Goal: Complete application form

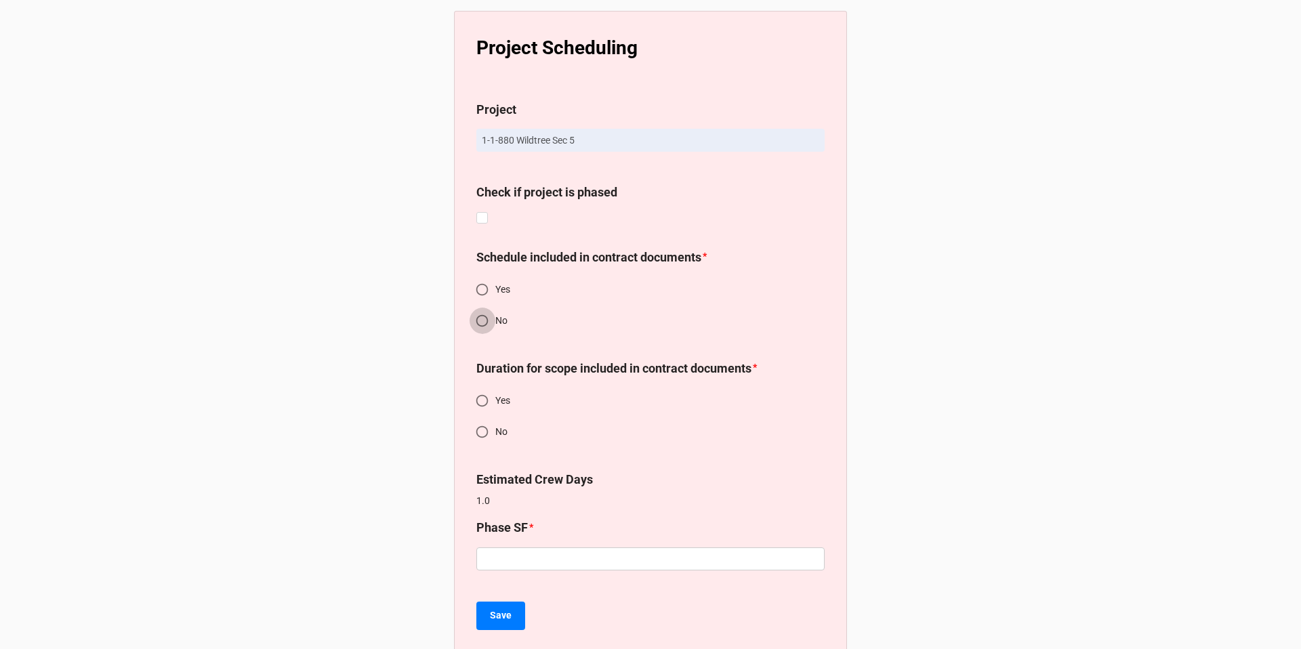
drag, startPoint x: 480, startPoint y: 316, endPoint x: 488, endPoint y: 355, distance: 40.3
click at [480, 316] on input "No" at bounding box center [482, 321] width 26 height 26
radio input "true"
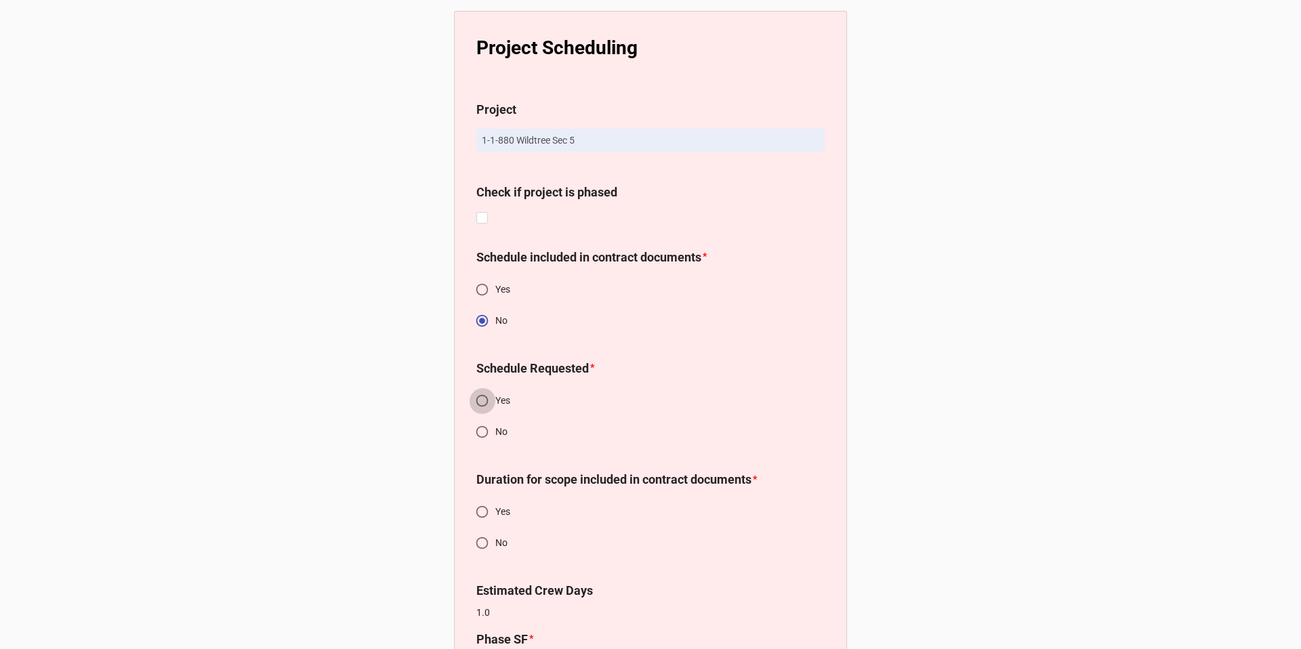
click at [480, 405] on input "Yes" at bounding box center [482, 400] width 26 height 26
radio input "true"
drag, startPoint x: 480, startPoint y: 538, endPoint x: 512, endPoint y: 488, distance: 59.7
click at [480, 538] on input "No" at bounding box center [482, 543] width 26 height 26
radio input "true"
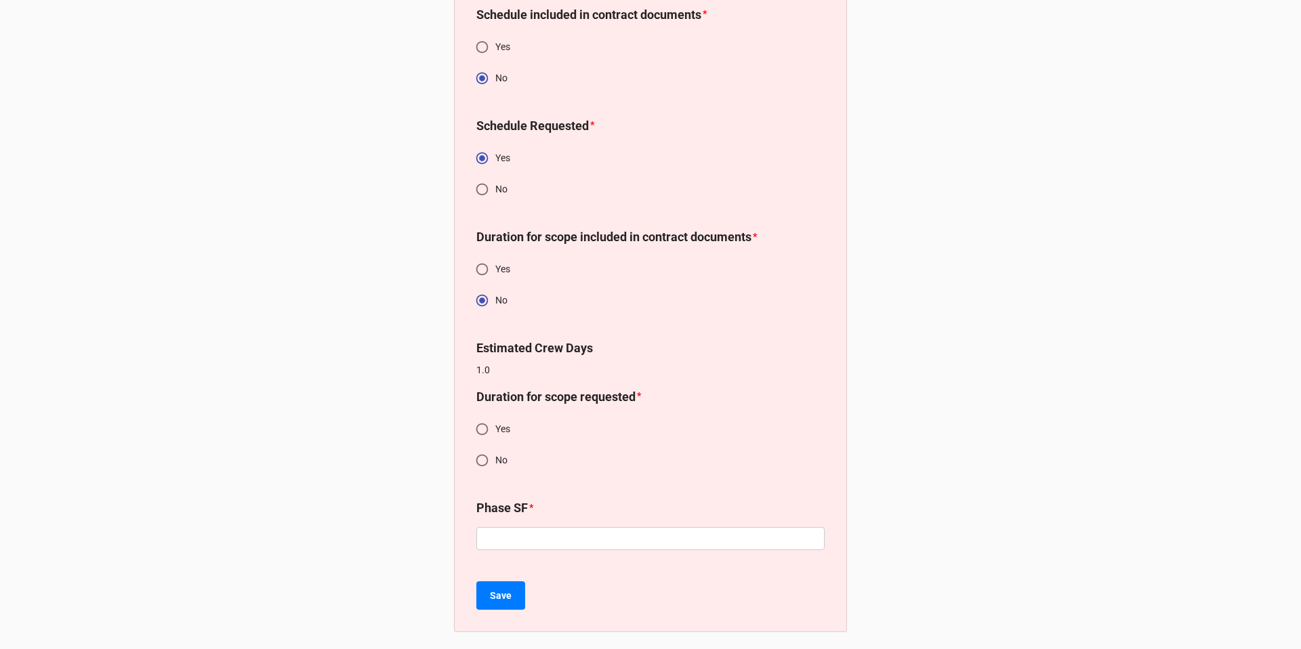
scroll to position [247, 0]
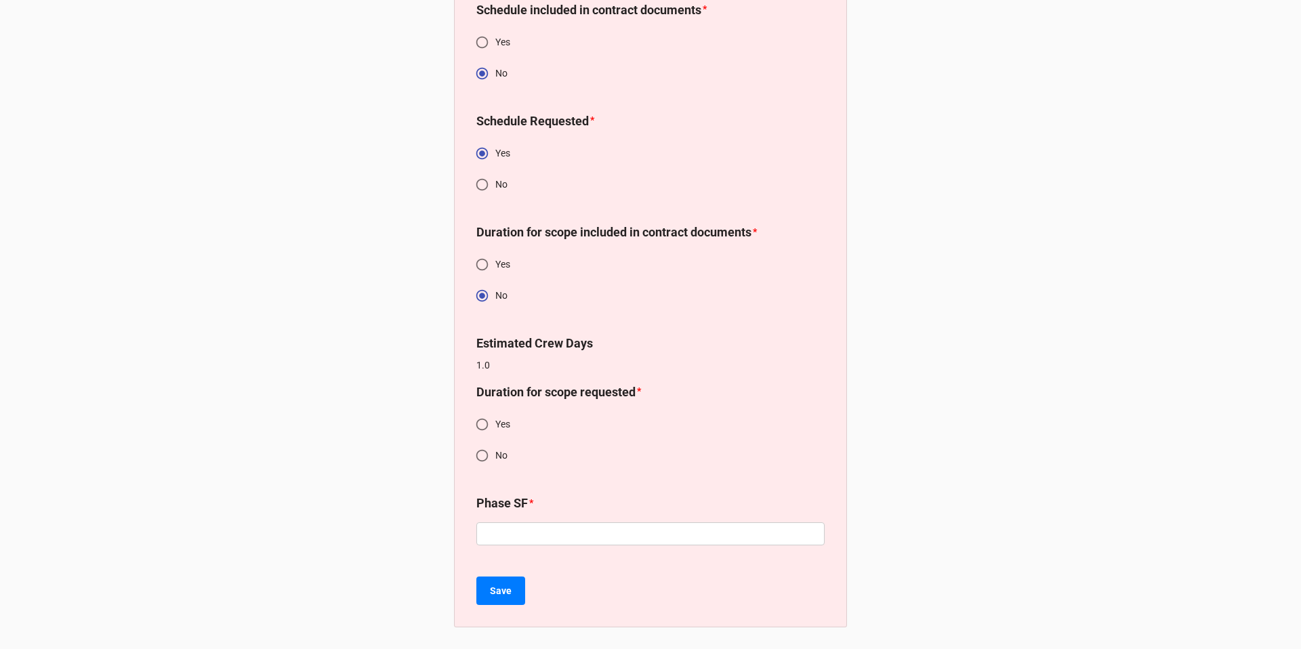
drag, startPoint x: 479, startPoint y: 421, endPoint x: 482, endPoint y: 435, distance: 13.8
click at [479, 421] on input "Yes" at bounding box center [482, 424] width 26 height 26
radio input "true"
click at [511, 532] on input "text" at bounding box center [650, 533] width 348 height 23
type input "90"
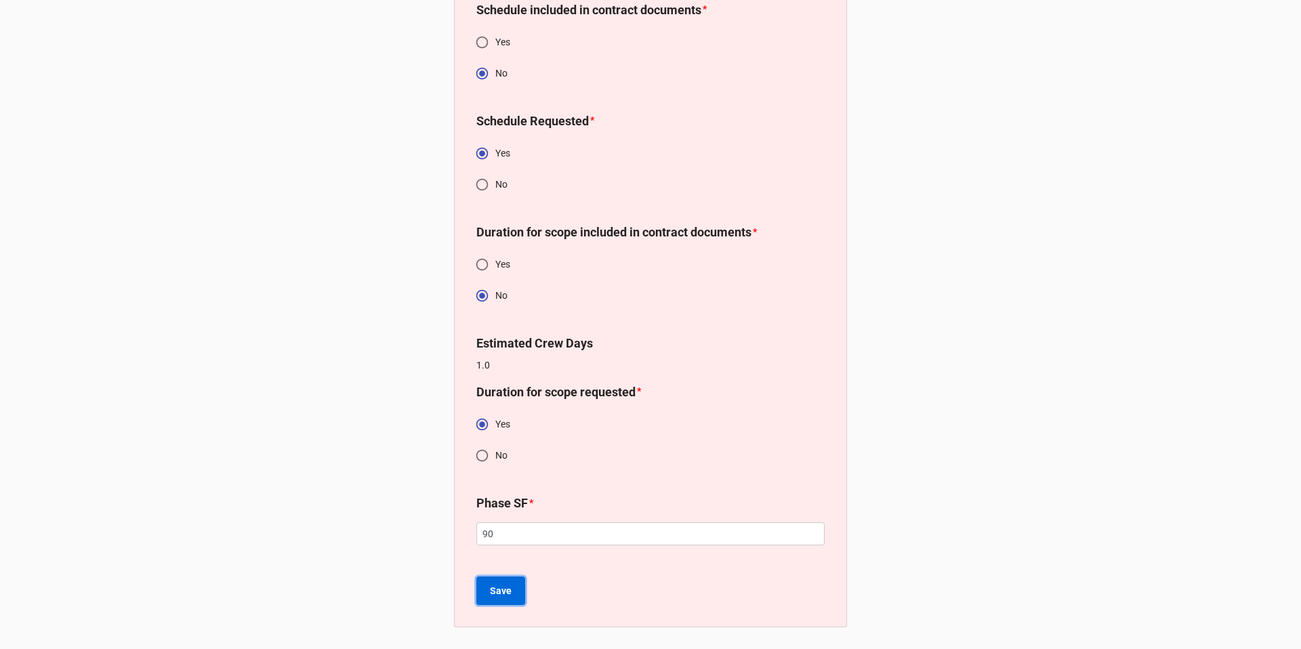
click at [497, 588] on b "Save" at bounding box center [501, 591] width 22 height 14
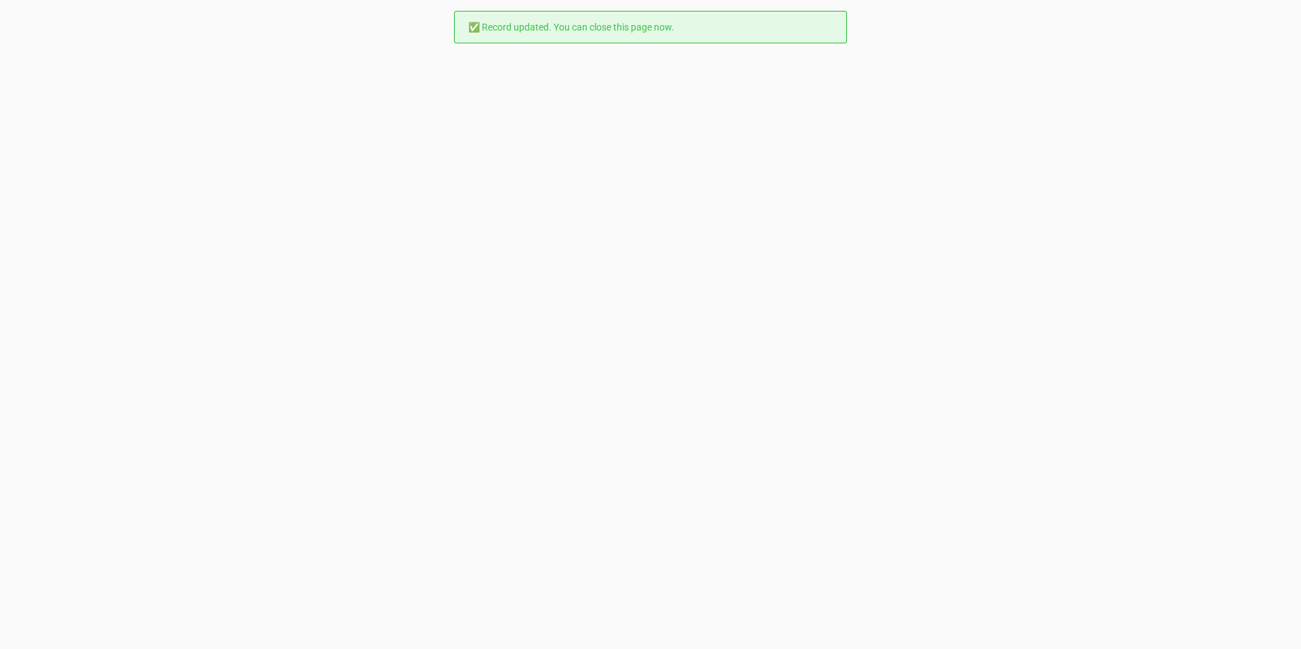
scroll to position [0, 0]
